Goal: Information Seeking & Learning: Learn about a topic

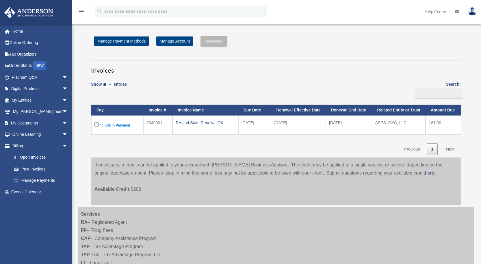
click at [39, 203] on div "[EMAIL_ADDRESS][DOMAIN_NAME] Sign Out [EMAIL_ADDRESS][DOMAIN_NAME] Home Online …" at bounding box center [38, 134] width 77 height 220
click at [19, 76] on link "Platinum Q&A arrow_drop_down" at bounding box center [40, 77] width 73 height 12
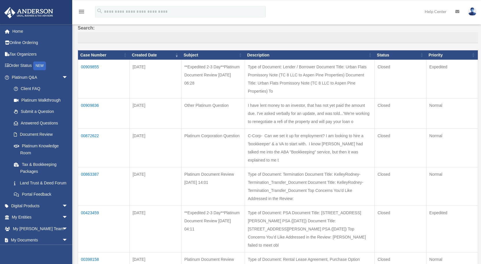
scroll to position [65, 0]
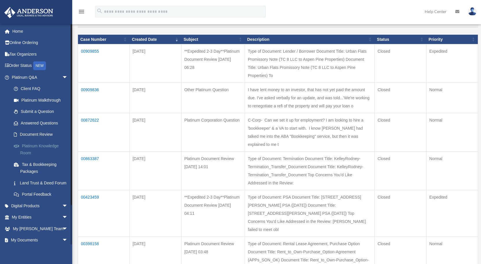
click at [34, 145] on link "Platinum Knowledge Room" at bounding box center [42, 149] width 69 height 19
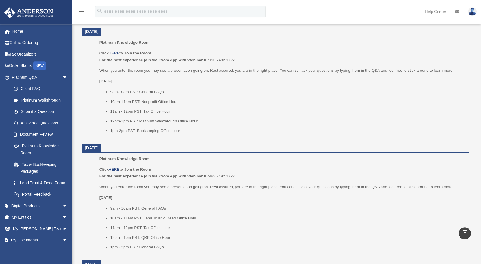
scroll to position [227, 0]
click at [114, 52] on u "HERE" at bounding box center [114, 53] width 11 height 4
